Goal: Subscribe to service/newsletter

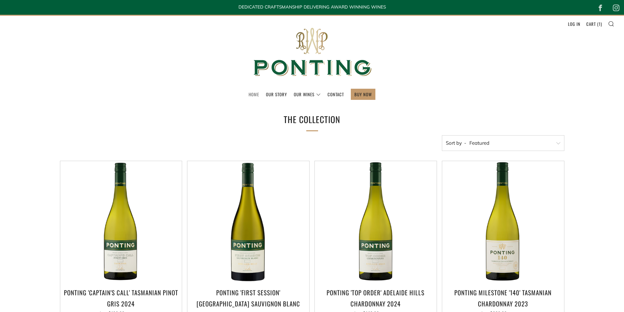
click at [255, 93] on link "Home" at bounding box center [254, 94] width 10 height 10
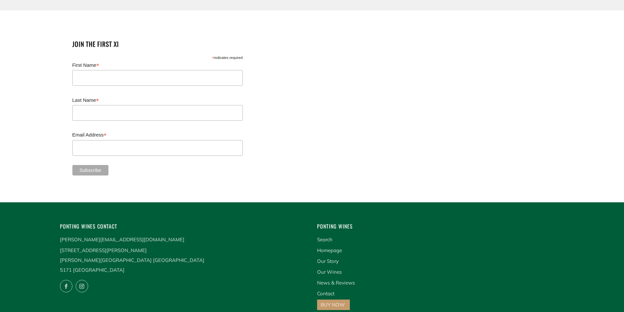
scroll to position [1600, 0]
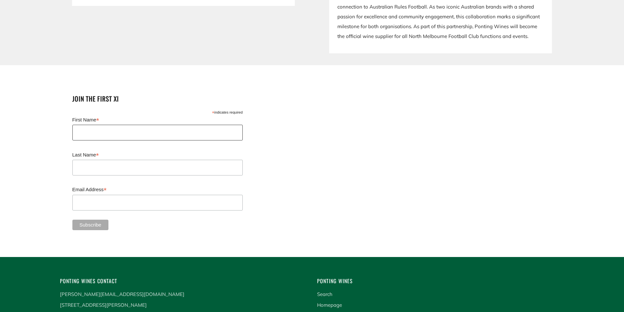
click at [99, 125] on input "First Name *" at bounding box center [157, 133] width 170 height 16
type input "[PERSON_NAME]"
click at [94, 160] on input "Last Name *" at bounding box center [157, 168] width 170 height 16
type input "[PERSON_NAME]"
click at [94, 195] on input "Email Address *" at bounding box center [157, 203] width 170 height 16
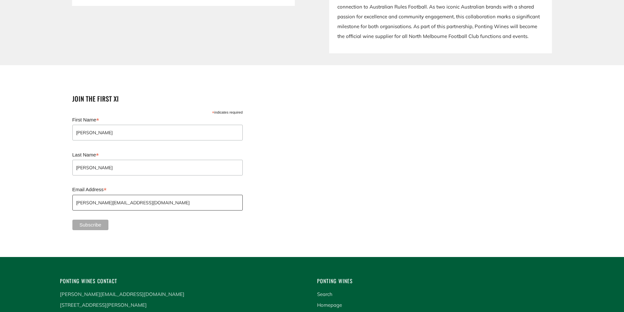
type input "justin@cfsmel.com.au"
click at [162, 227] on section "Join the first XI * indicates required First Name * Justin Last Name * Docherty…" at bounding box center [312, 161] width 624 height 165
click at [93, 220] on input "Subscribe" at bounding box center [90, 225] width 36 height 10
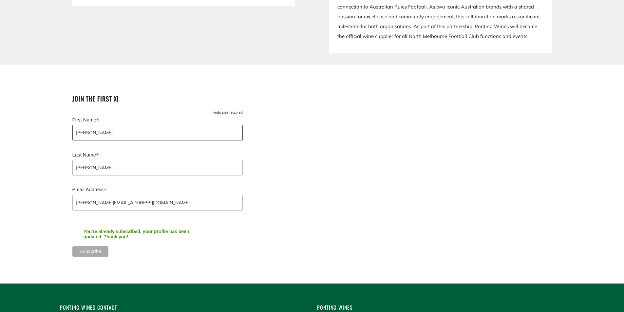
click at [84, 125] on input "Justin" at bounding box center [157, 133] width 170 height 16
type input "David"
click at [87, 160] on input "Docherty" at bounding box center [157, 168] width 170 height 16
type input "Sanders"
click at [116, 195] on input "justin@cfsmel.com.au" at bounding box center [157, 203] width 170 height 16
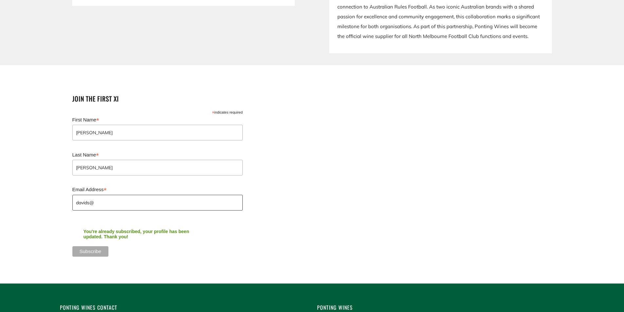
type input "davids@"
